Goal: Task Accomplishment & Management: Complete application form

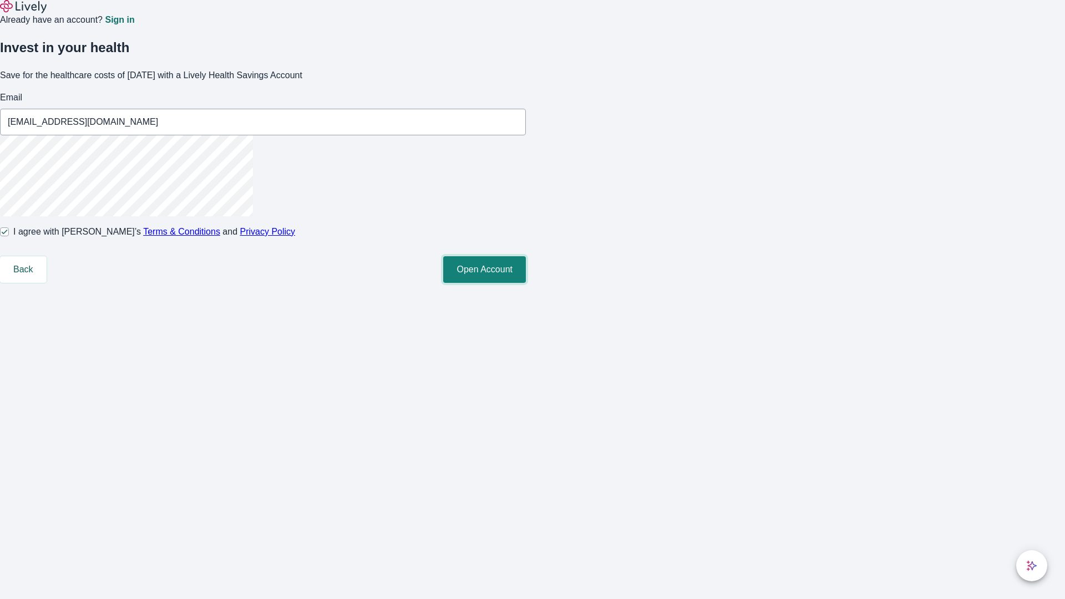
click at [526, 283] on button "Open Account" at bounding box center [484, 269] width 83 height 27
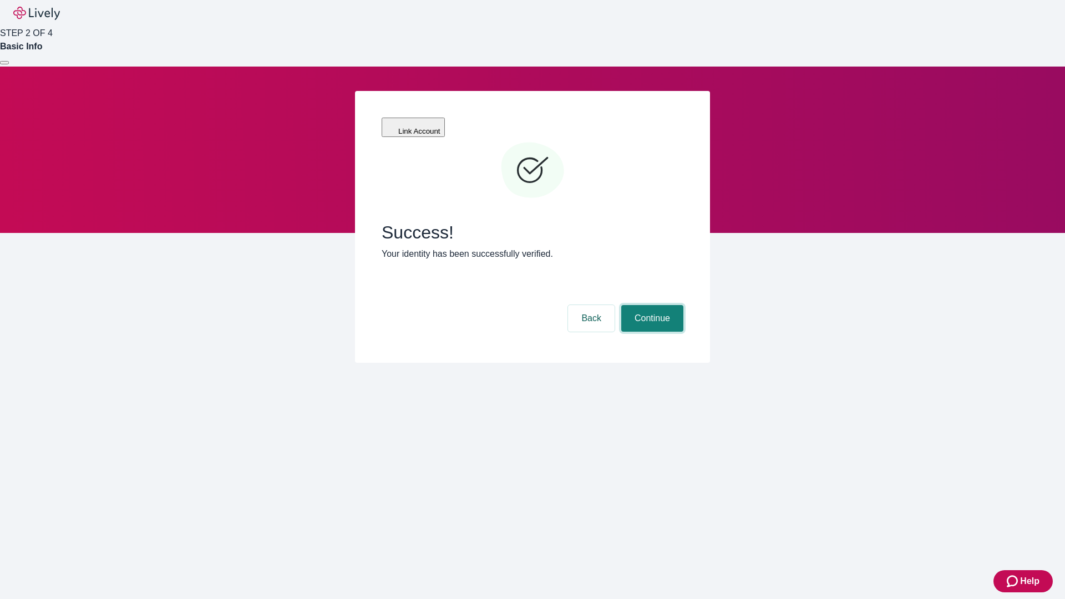
click at [651, 305] on button "Continue" at bounding box center [653, 318] width 62 height 27
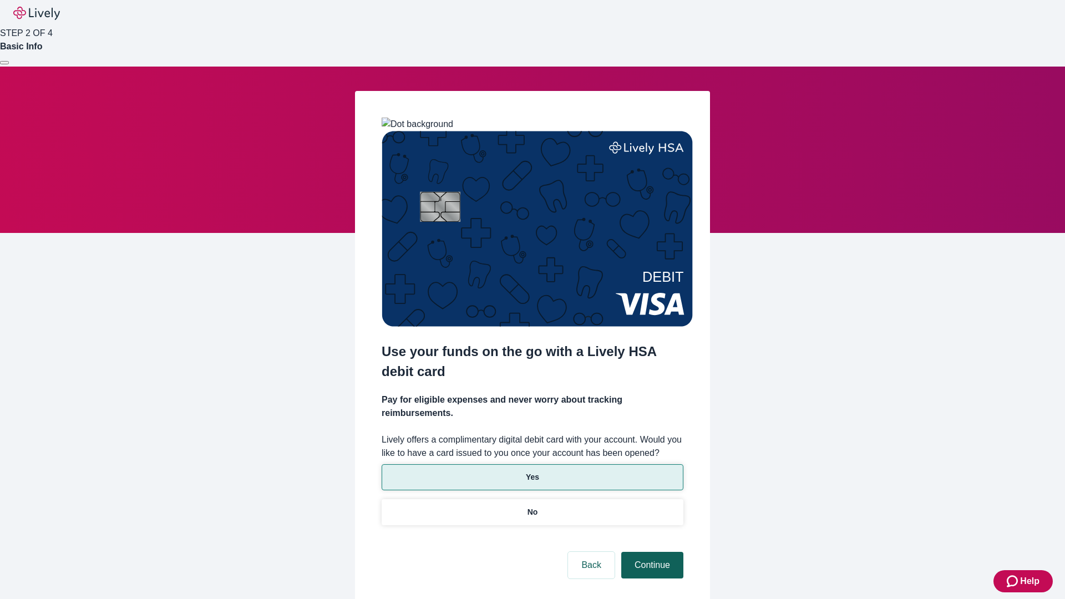
click at [532, 472] on p "Yes" at bounding box center [532, 478] width 13 height 12
click at [651, 552] on button "Continue" at bounding box center [653, 565] width 62 height 27
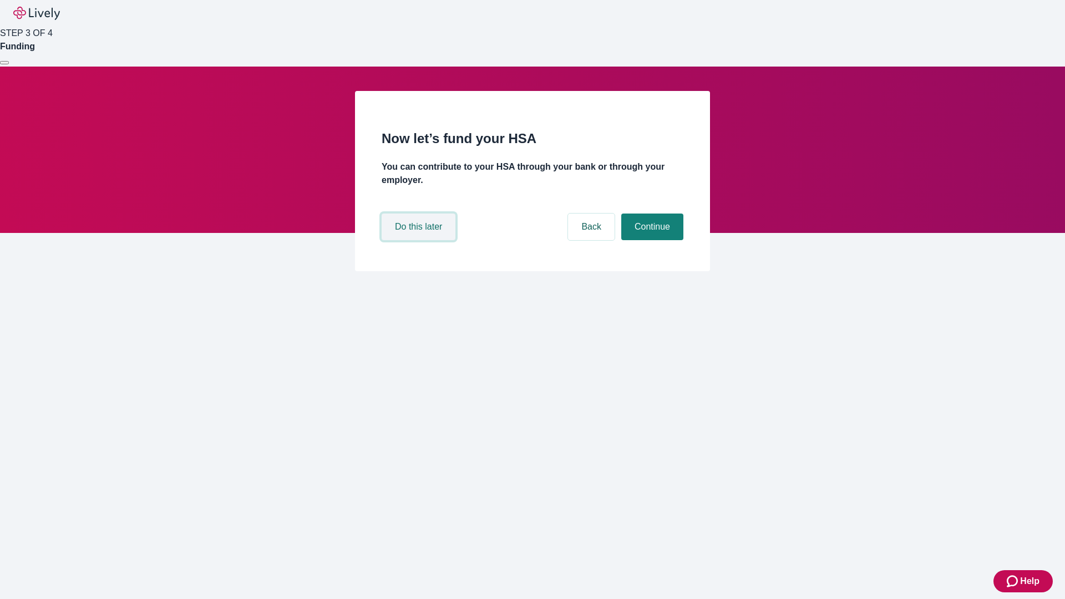
click at [420, 240] on button "Do this later" at bounding box center [419, 227] width 74 height 27
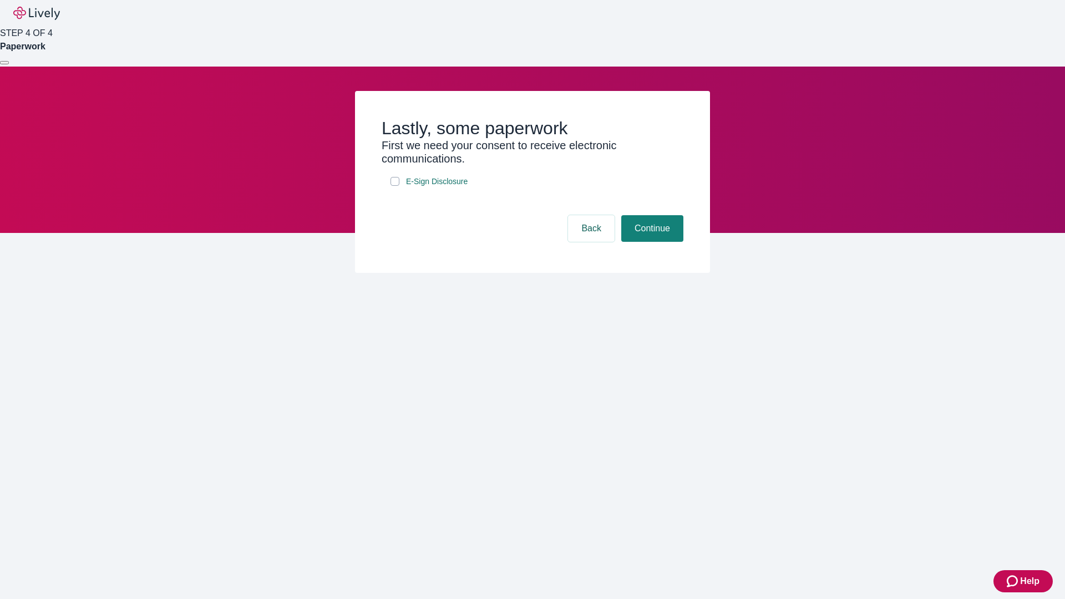
click at [395, 186] on input "E-Sign Disclosure" at bounding box center [395, 181] width 9 height 9
checkbox input "true"
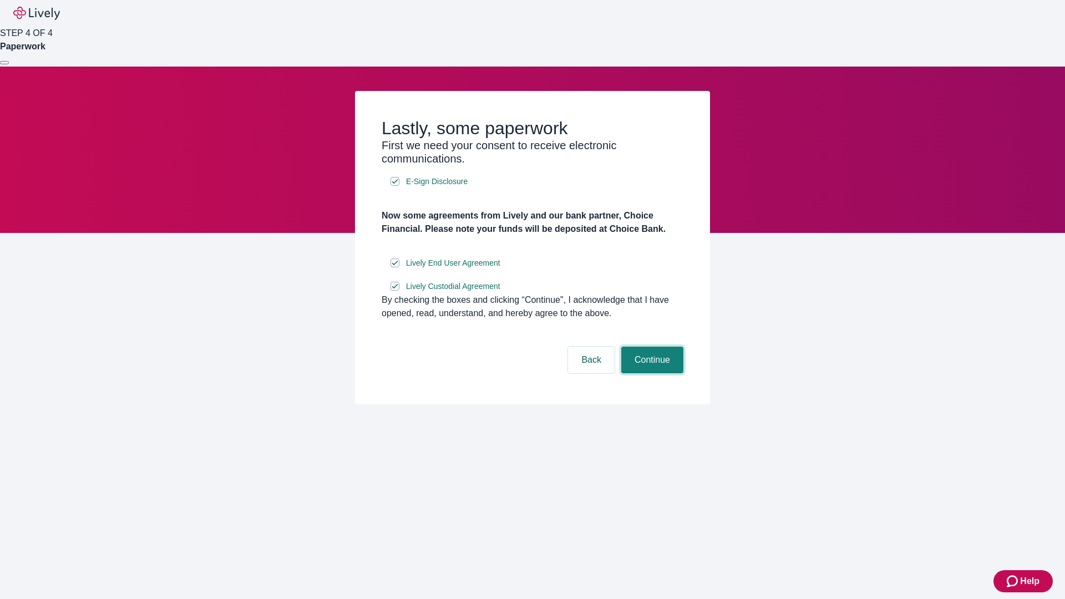
click at [651, 373] on button "Continue" at bounding box center [653, 360] width 62 height 27
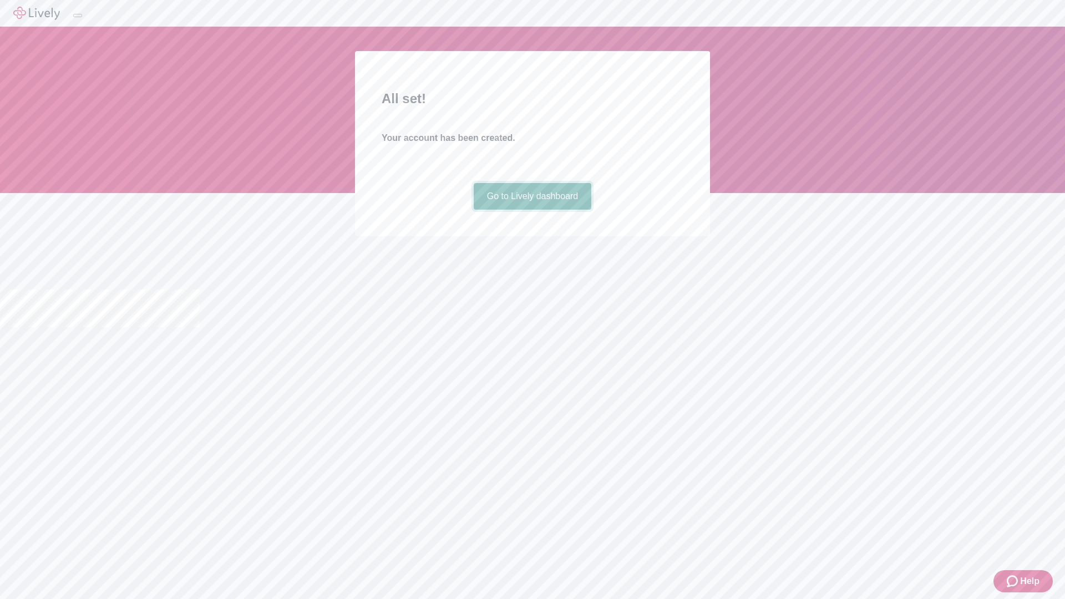
click at [532, 210] on link "Go to Lively dashboard" at bounding box center [533, 196] width 118 height 27
